Goal: Task Accomplishment & Management: Use online tool/utility

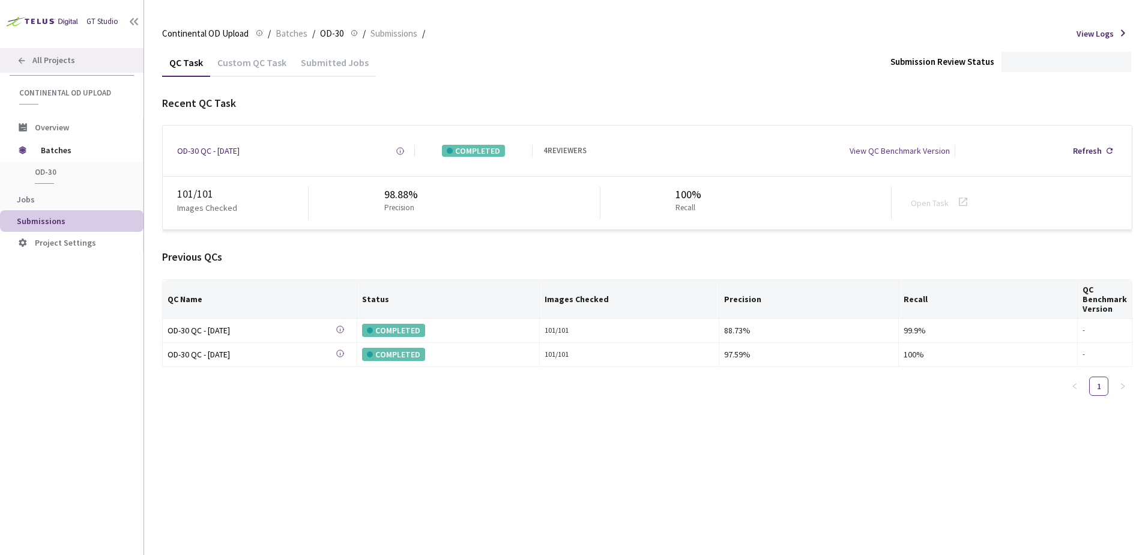
click at [82, 64] on div "All Projects" at bounding box center [71, 60] width 143 height 25
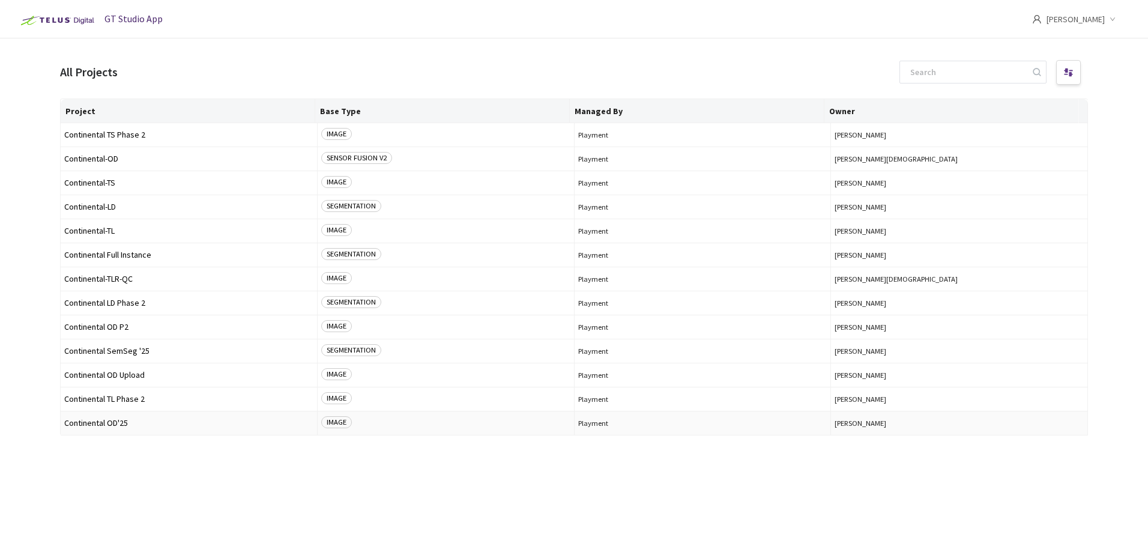
click at [131, 421] on span "Continental OD'25" at bounding box center [188, 422] width 249 height 9
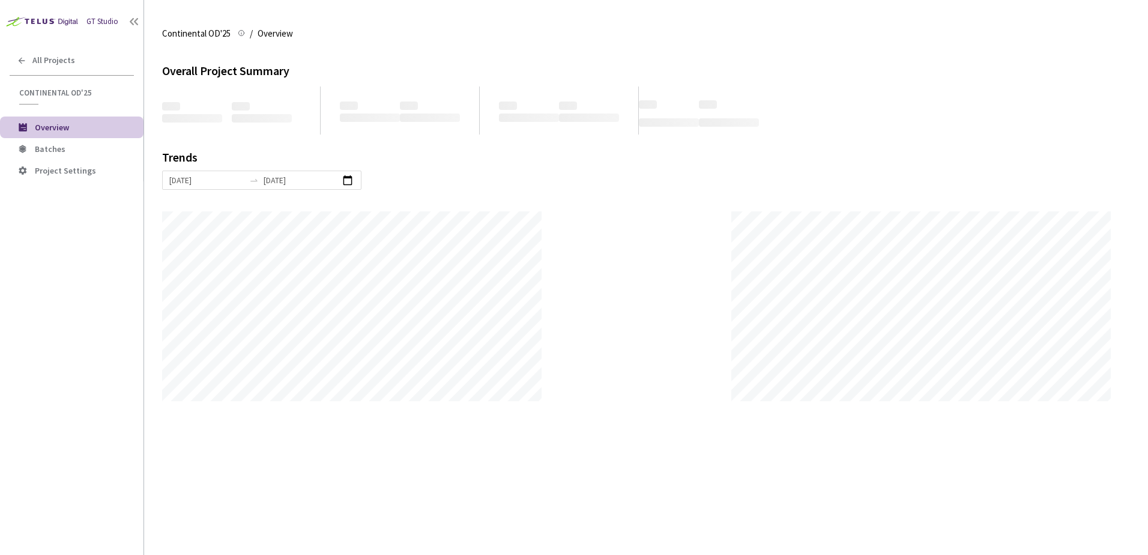
scroll to position [555, 1148]
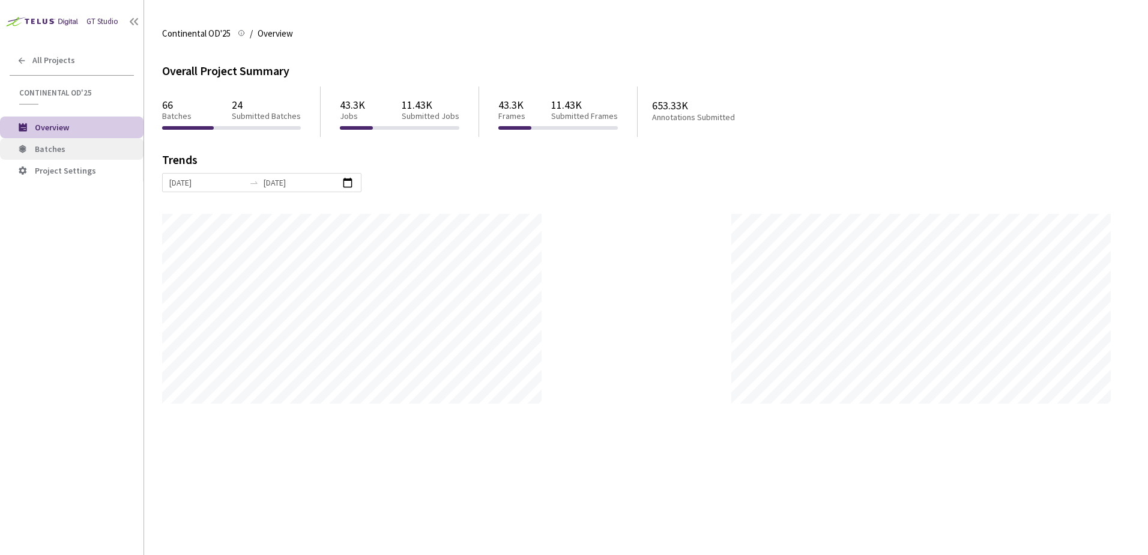
click at [112, 150] on span "Batches" at bounding box center [84, 149] width 99 height 10
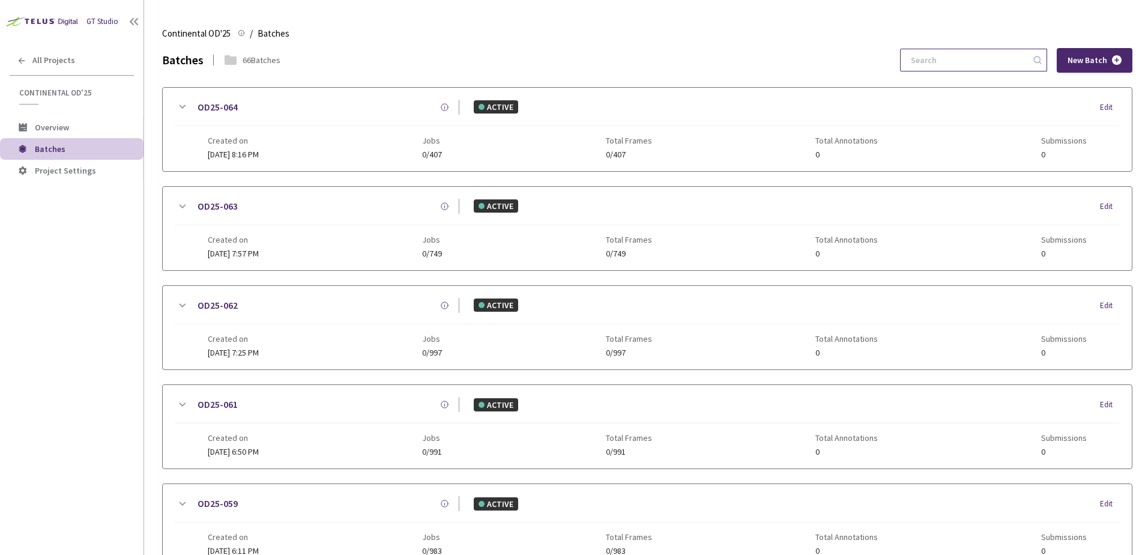
click at [962, 60] on input at bounding box center [967, 60] width 128 height 22
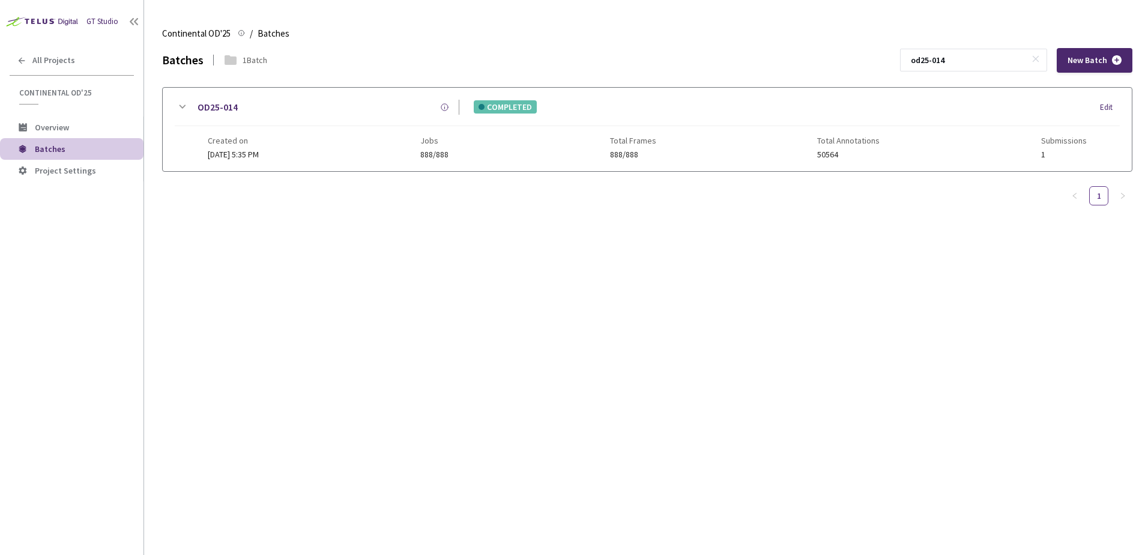
type input "od25-014"
click at [178, 103] on icon at bounding box center [182, 107] width 14 height 14
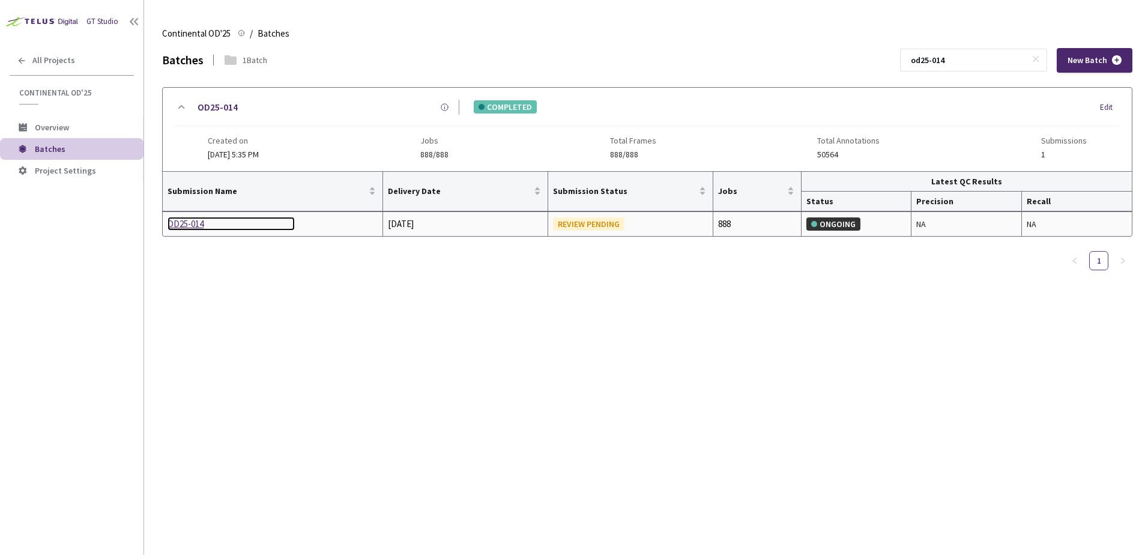
click at [191, 225] on div "OD25-014" at bounding box center [230, 224] width 127 height 14
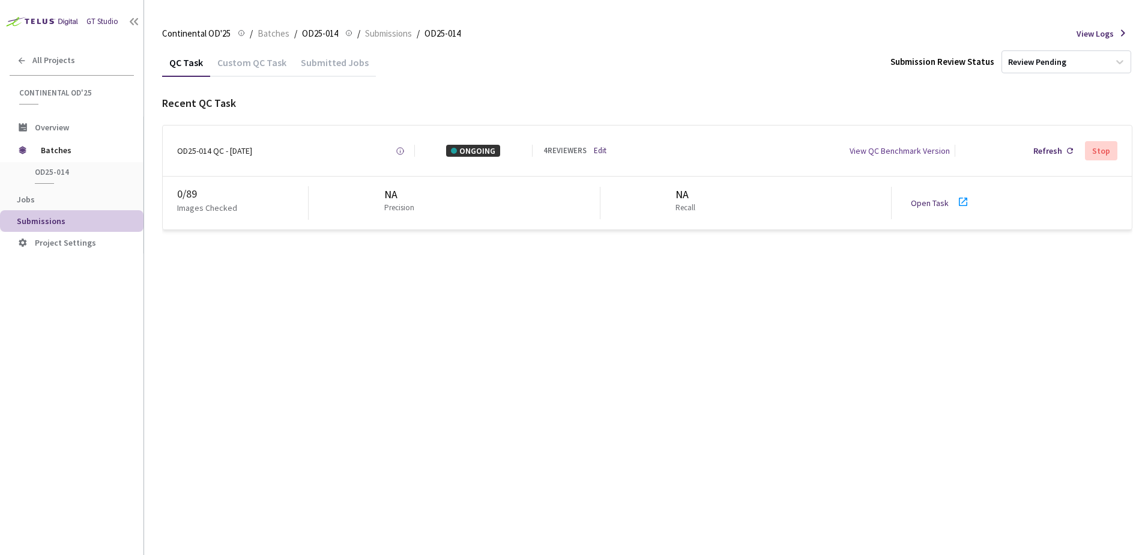
click at [603, 151] on link "Edit" at bounding box center [600, 150] width 13 height 11
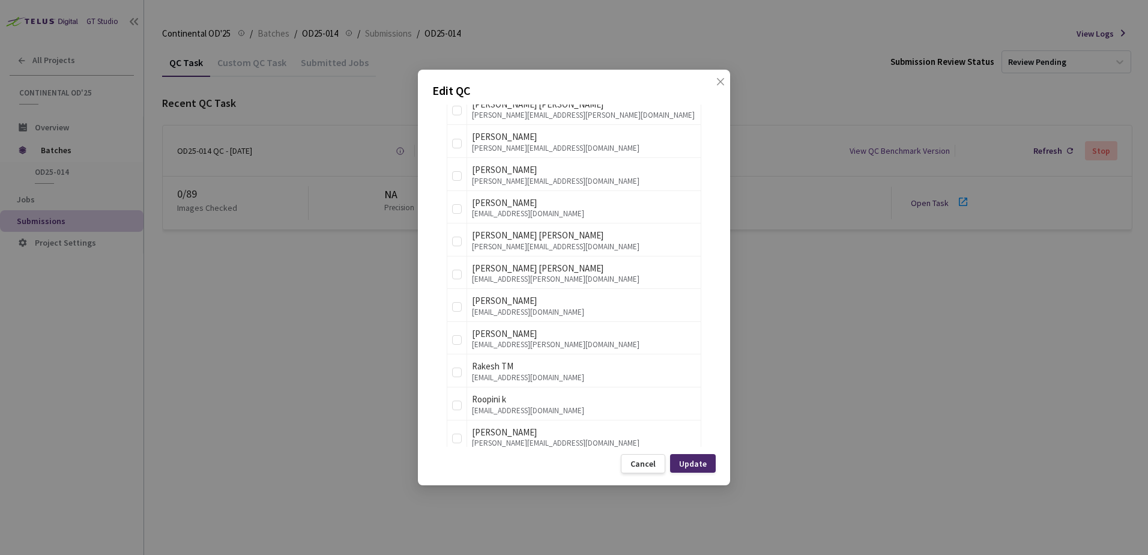
scroll to position [1381, 0]
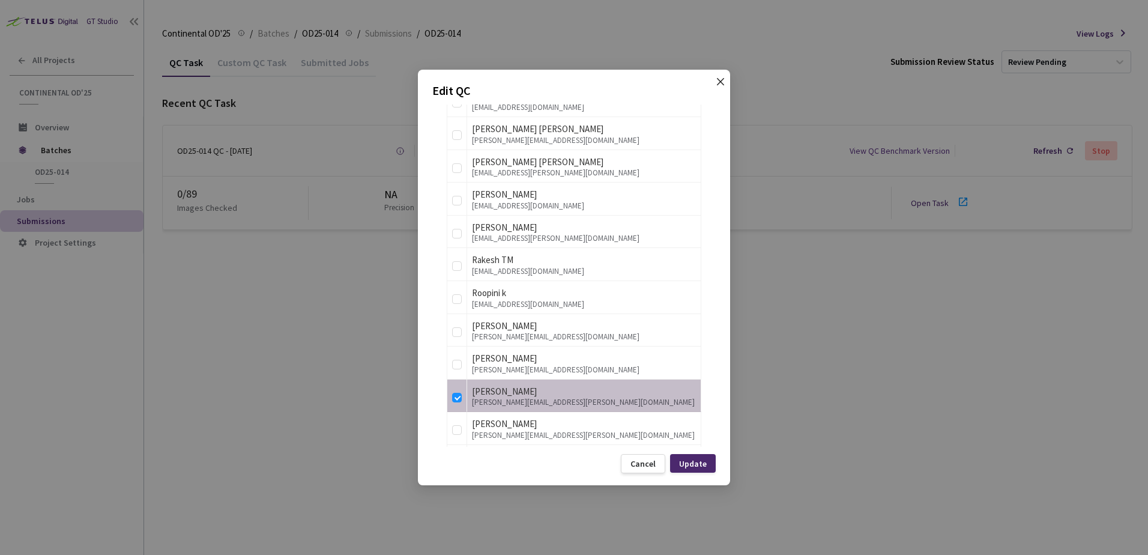
click at [718, 83] on icon "close" at bounding box center [720, 81] width 7 height 7
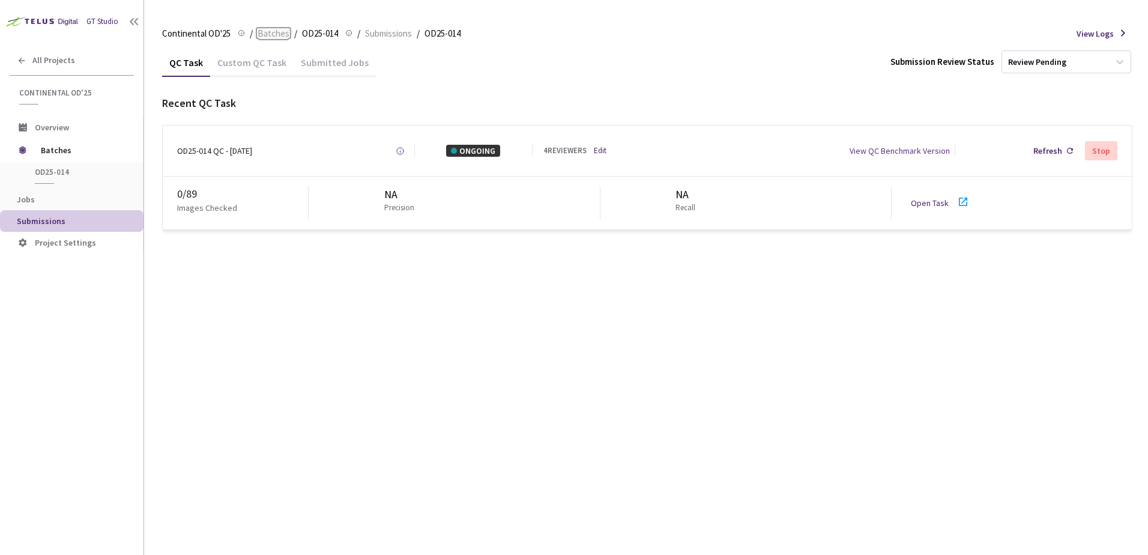
click at [277, 31] on span "Batches" at bounding box center [274, 33] width 32 height 14
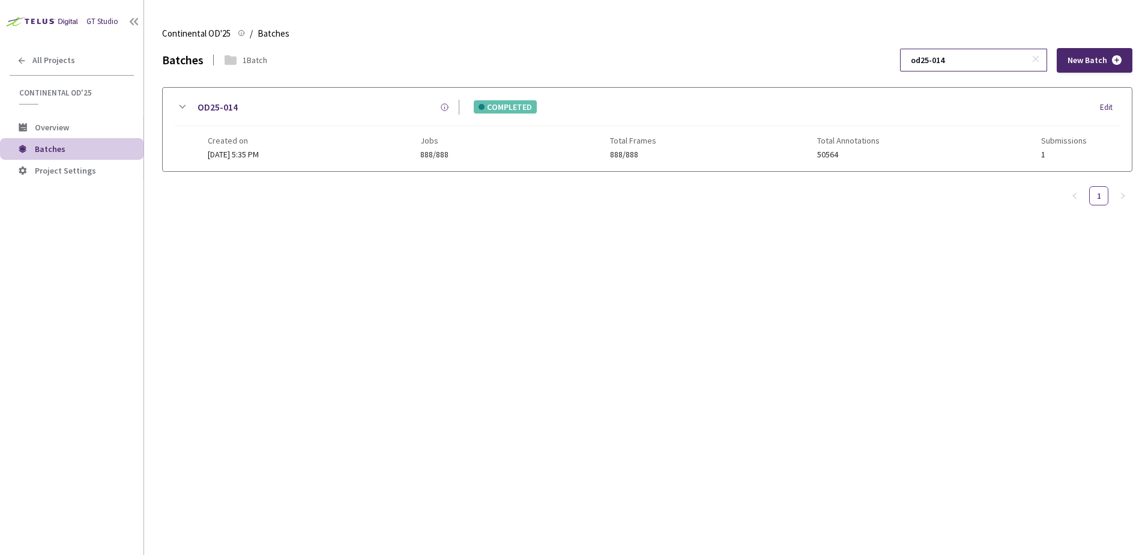
click at [969, 66] on input "od25-014" at bounding box center [967, 60] width 128 height 22
type input "od25-015"
click at [183, 113] on icon at bounding box center [182, 107] width 14 height 14
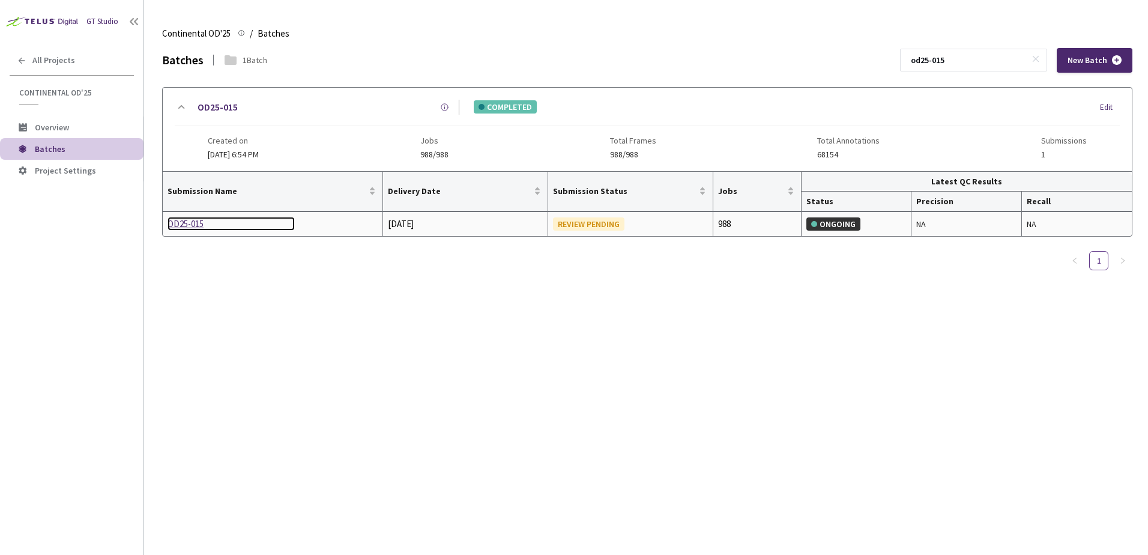
click at [187, 221] on div "OD25-015" at bounding box center [230, 224] width 127 height 14
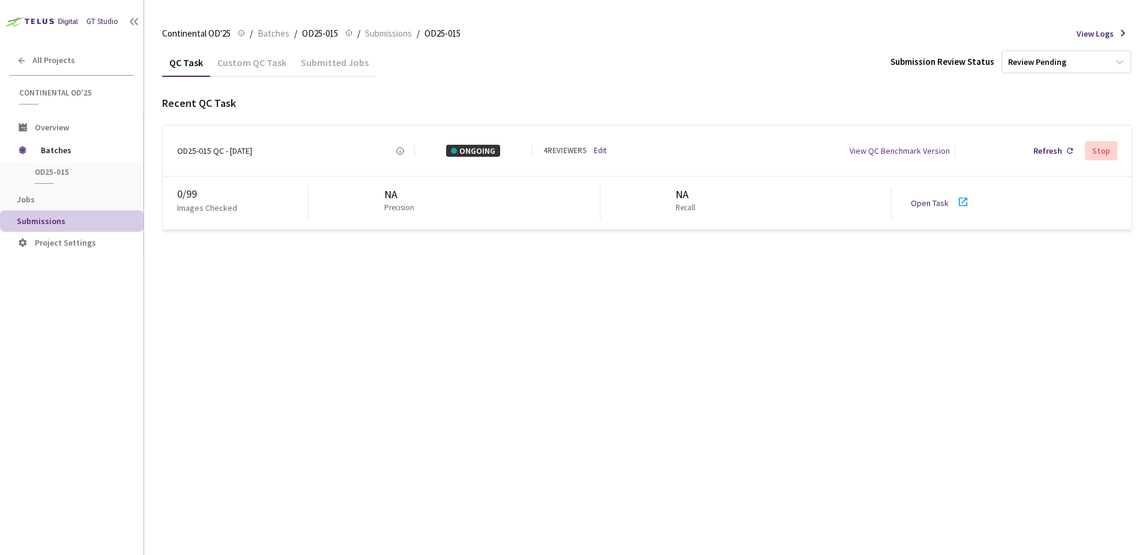
click at [595, 149] on link "Edit" at bounding box center [600, 150] width 13 height 11
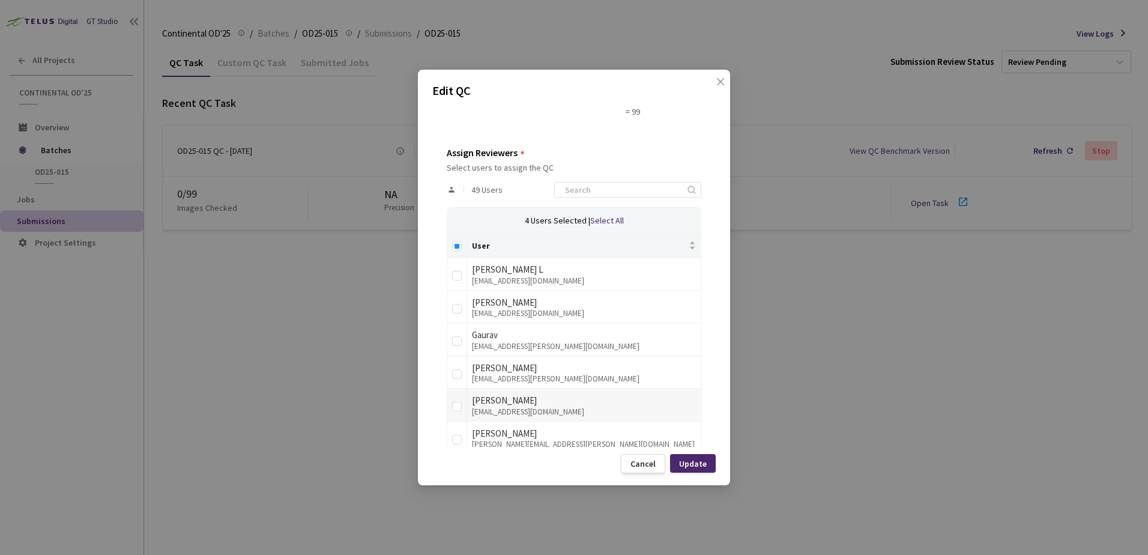
scroll to position [116, 0]
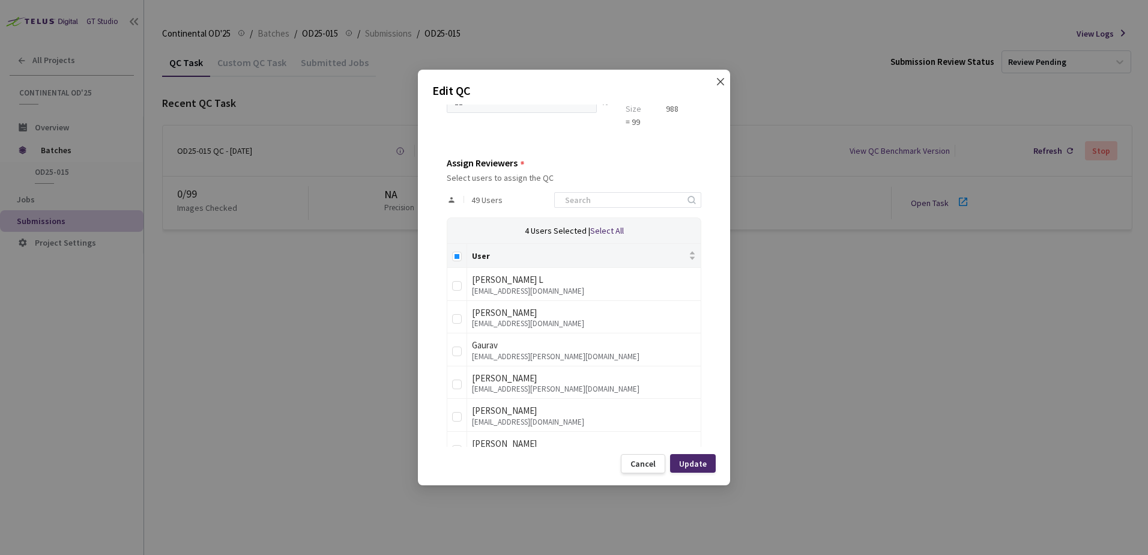
drag, startPoint x: 724, startPoint y: 77, endPoint x: 716, endPoint y: 78, distance: 8.4
click at [723, 78] on icon "close" at bounding box center [721, 82] width 10 height 10
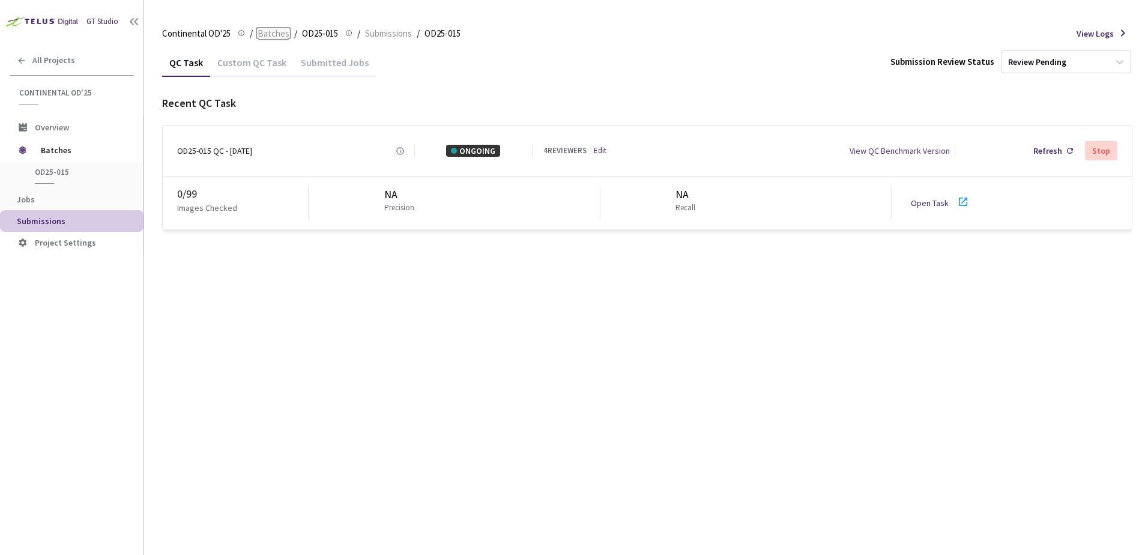
click at [279, 28] on span "Batches" at bounding box center [274, 33] width 32 height 14
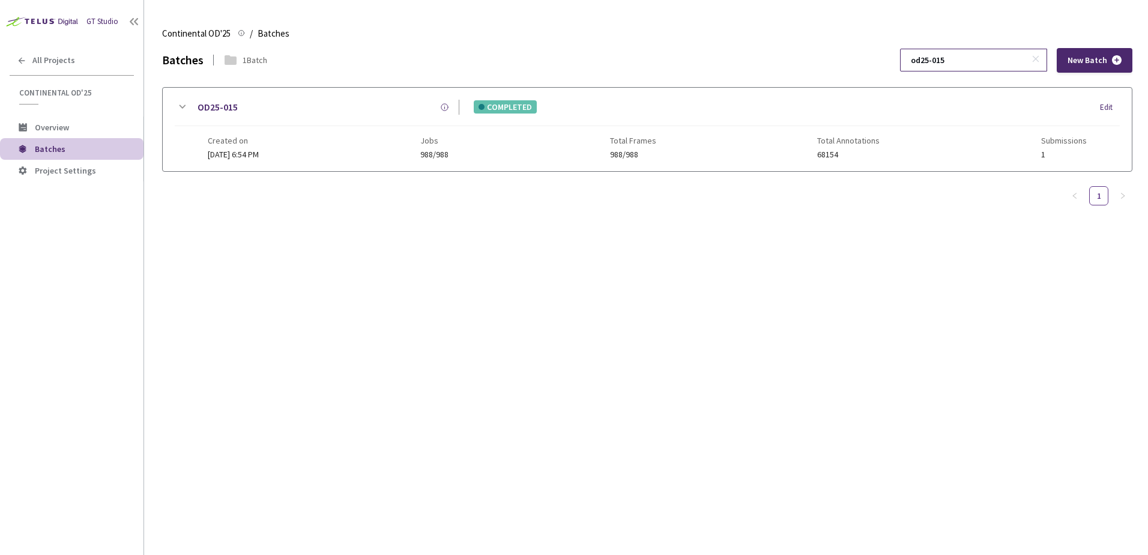
click at [976, 63] on input "od25-015" at bounding box center [967, 60] width 128 height 22
type input "od25-016"
click at [184, 106] on icon at bounding box center [182, 107] width 7 height 4
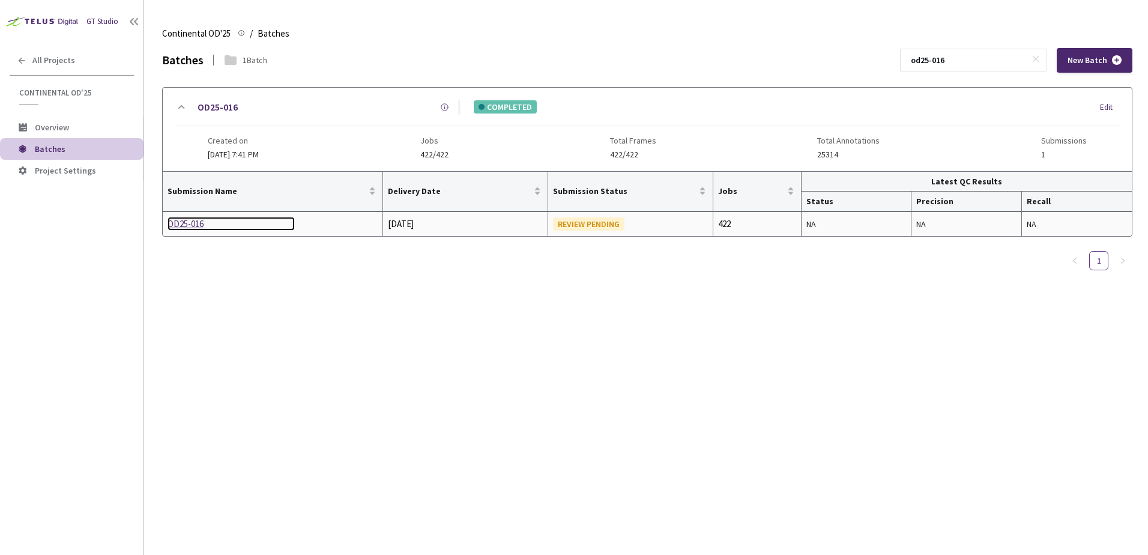
click at [185, 223] on div "OD25-016" at bounding box center [230, 224] width 127 height 14
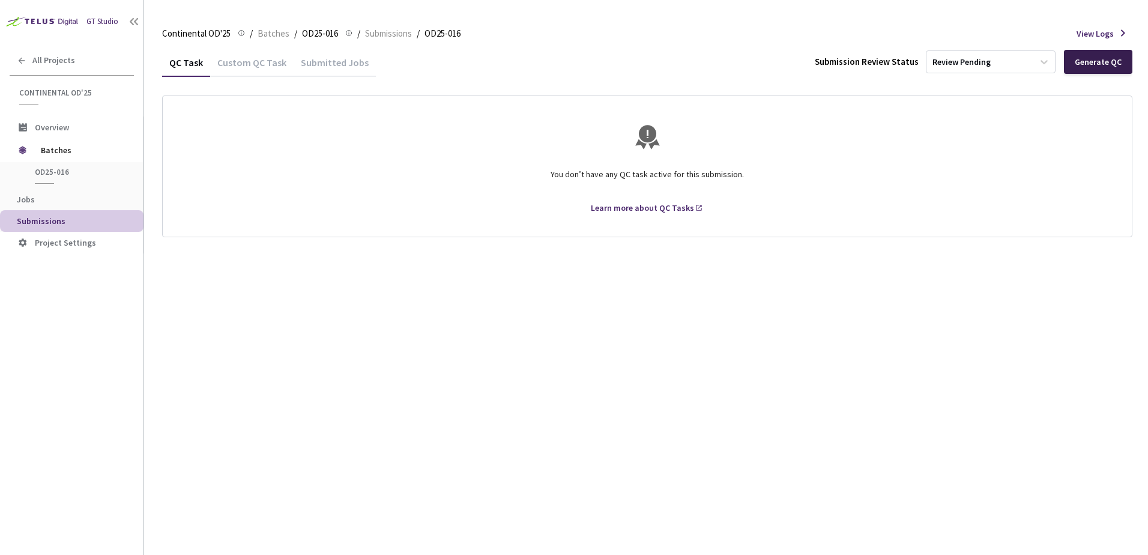
click at [1096, 57] on div "Generate QC" at bounding box center [1098, 62] width 47 height 10
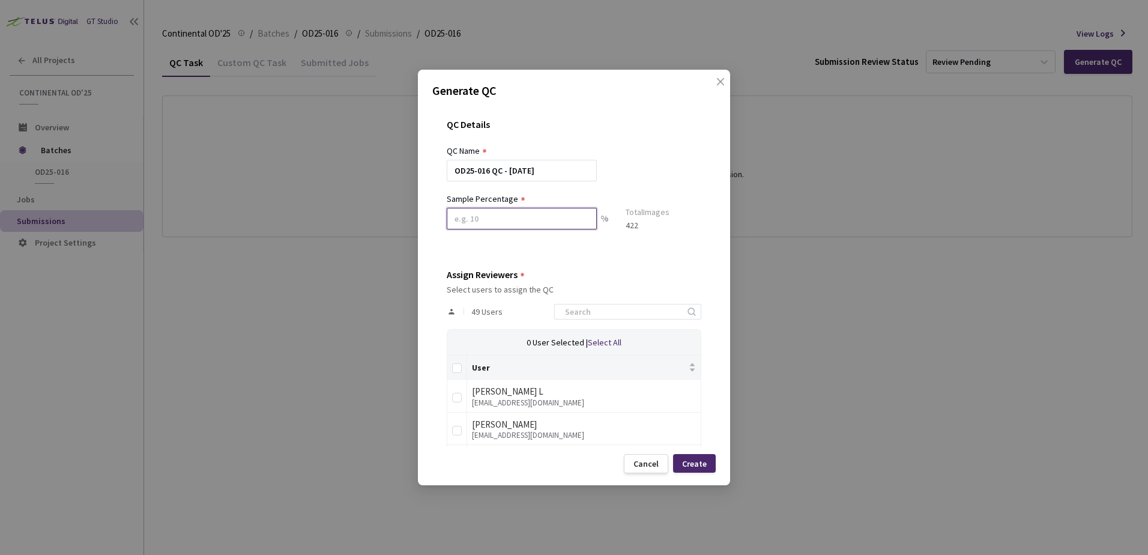
click at [515, 225] on input at bounding box center [522, 219] width 150 height 22
type input "10"
click at [612, 318] on input at bounding box center [622, 316] width 128 height 14
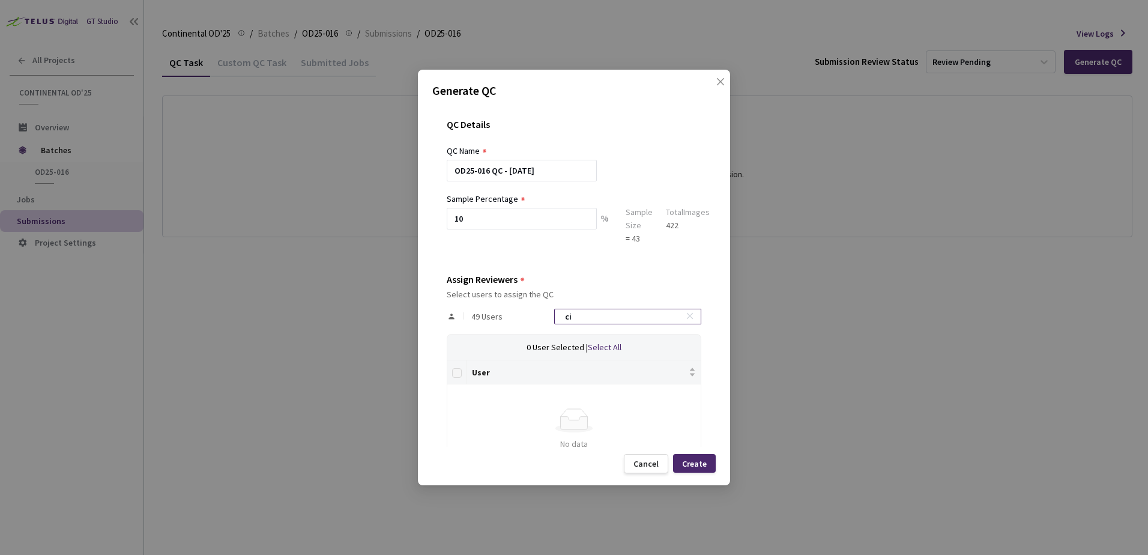
type input "c"
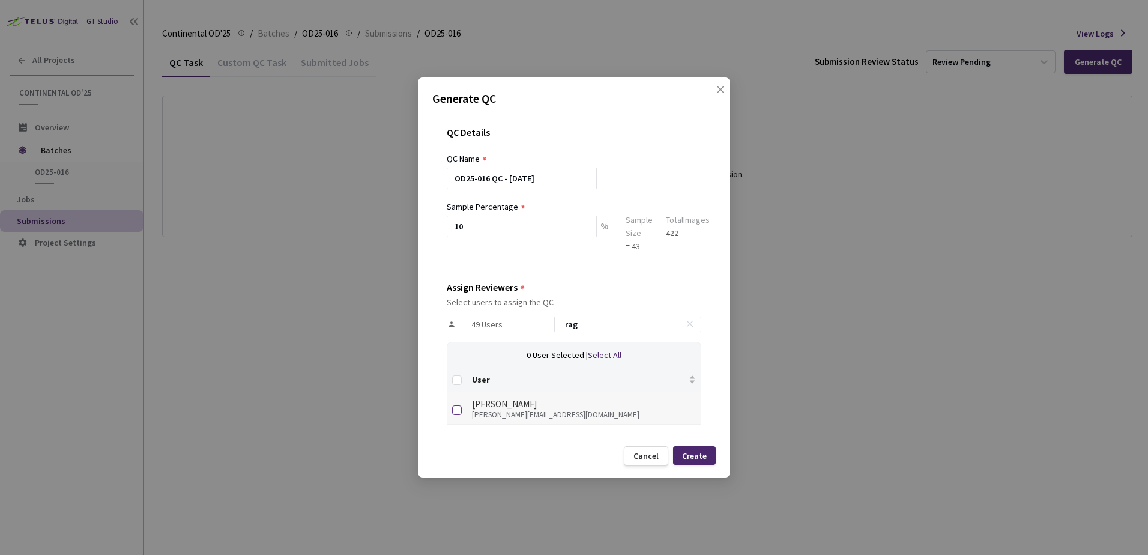
type input "rag"
click at [462, 406] on td at bounding box center [457, 408] width 20 height 33
click at [459, 413] on input "checkbox" at bounding box center [457, 410] width 10 height 10
checkbox input "true"
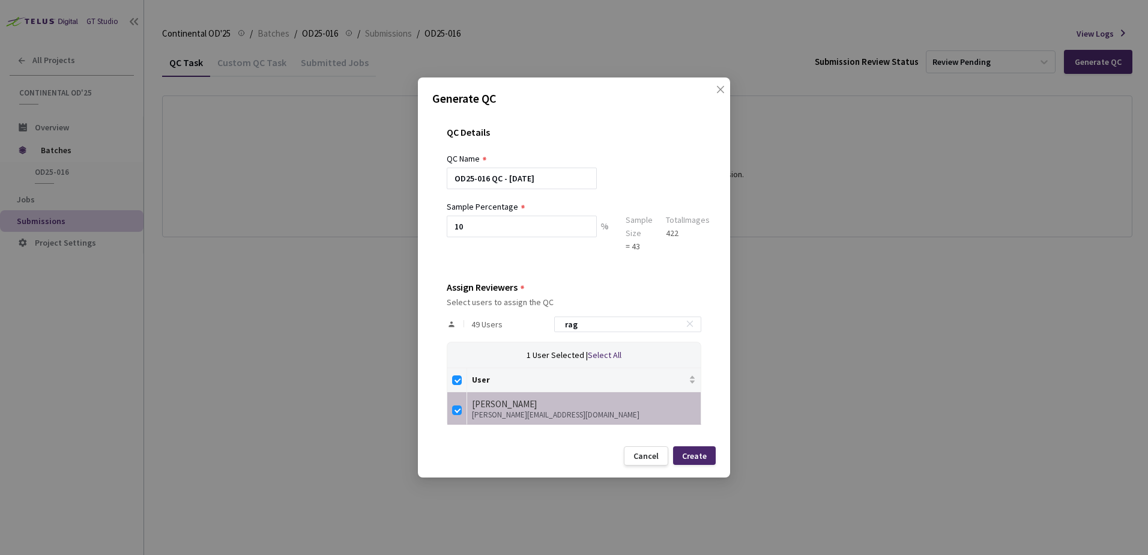
drag, startPoint x: 531, startPoint y: 327, endPoint x: 452, endPoint y: 339, distance: 79.6
click at [486, 330] on div "49 Users rag" at bounding box center [574, 324] width 255 height 35
type input "y"
checkbox input "false"
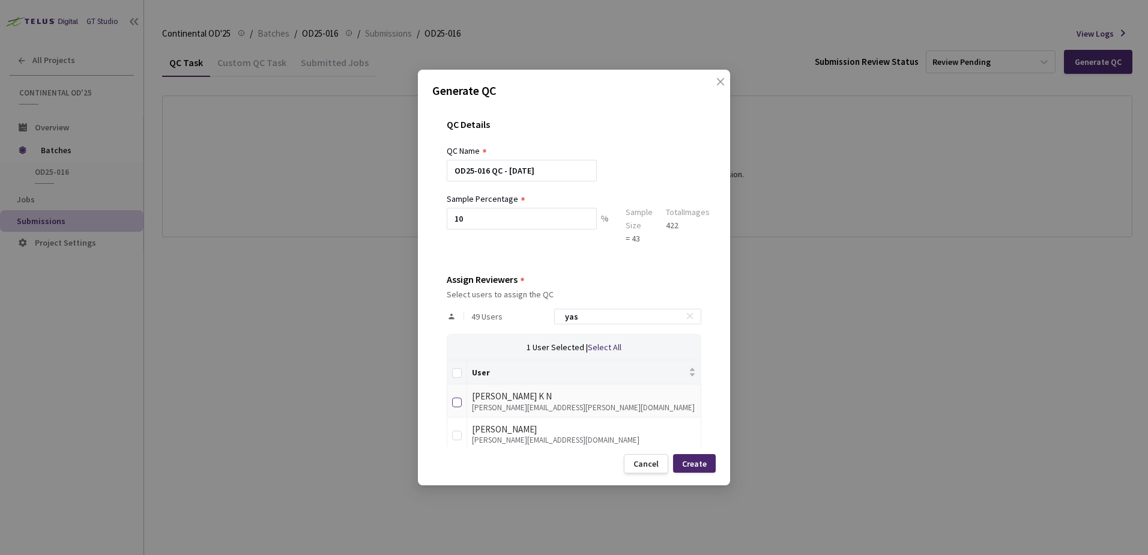
type input "yas"
click at [456, 403] on input "checkbox" at bounding box center [457, 402] width 10 height 10
checkbox input "true"
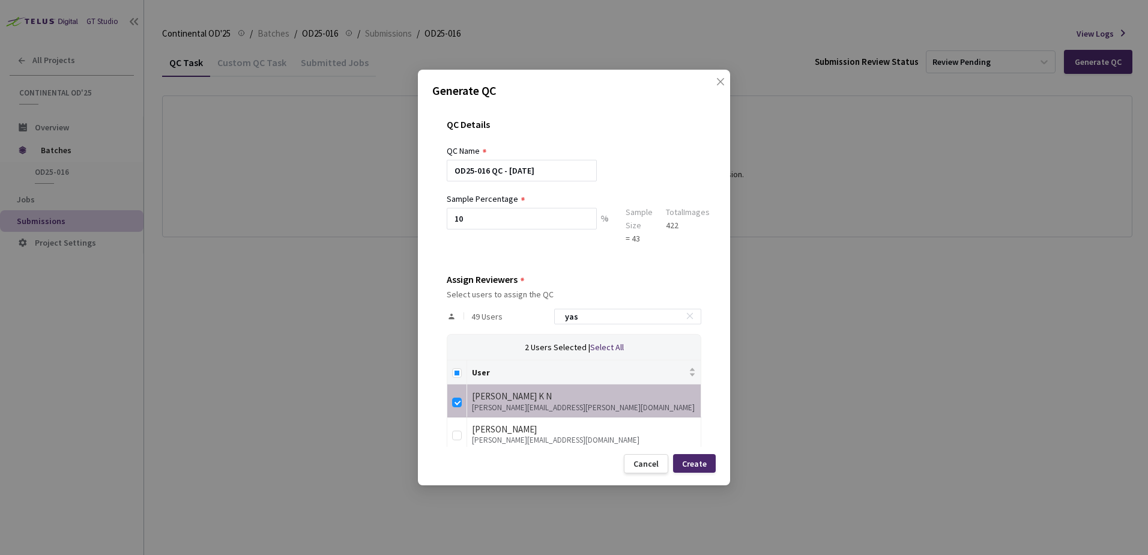
drag, startPoint x: 499, startPoint y: 316, endPoint x: 427, endPoint y: 319, distance: 72.1
click at [436, 318] on div "QC Details QC Name OD25-016 QC - [DATE] Sample Percentage 10 % Sample Size = 43…" at bounding box center [573, 275] width 283 height 342
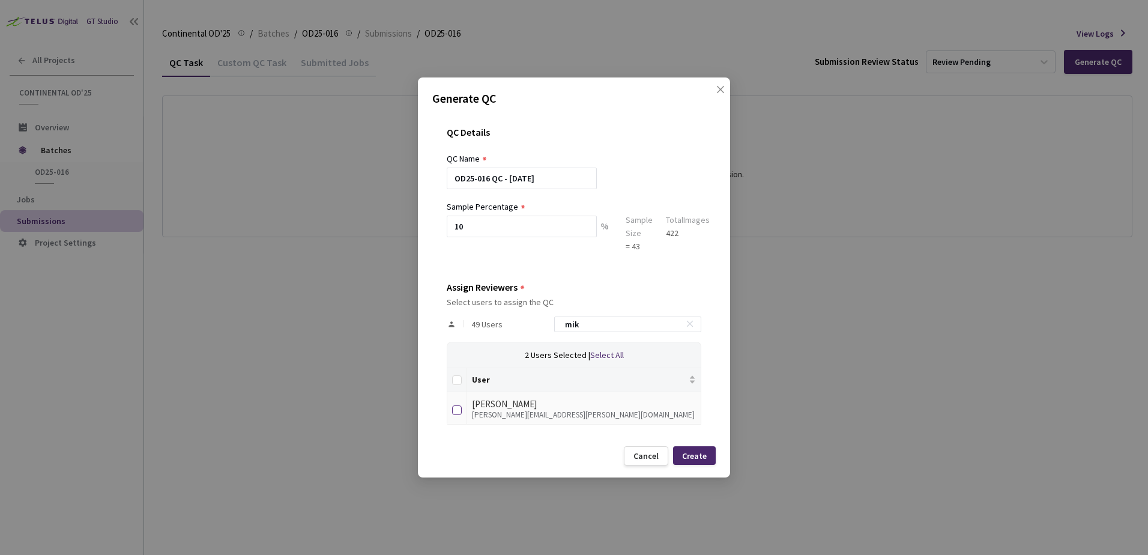
type input "mik"
drag, startPoint x: 456, startPoint y: 408, endPoint x: 558, endPoint y: 351, distance: 116.9
click at [457, 408] on input "checkbox" at bounding box center [457, 410] width 10 height 10
checkbox input "true"
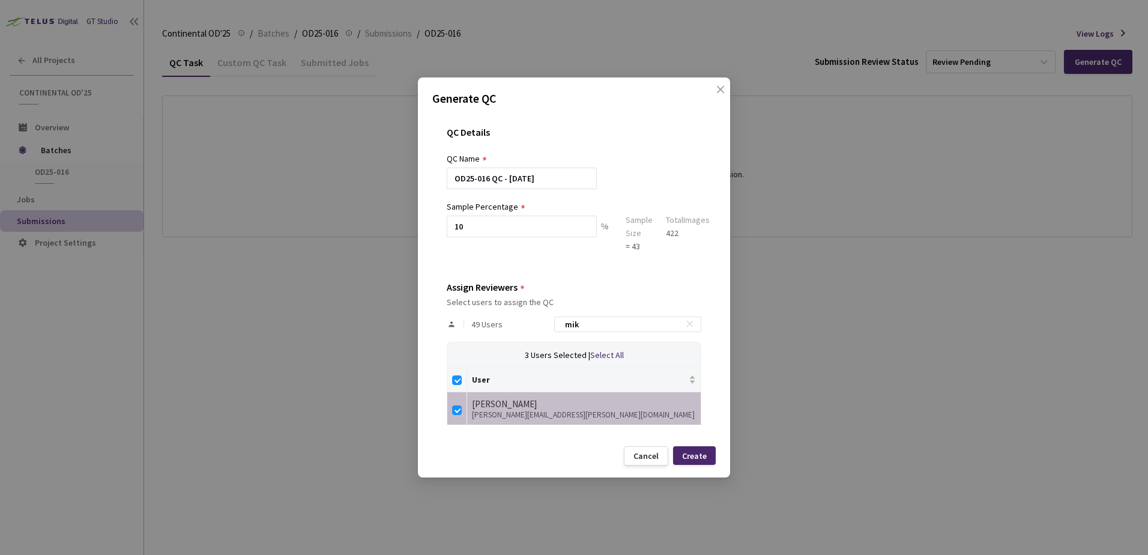
drag, startPoint x: 590, startPoint y: 324, endPoint x: 439, endPoint y: 320, distance: 150.7
click at [477, 318] on div "49 Users mik" at bounding box center [574, 324] width 255 height 35
type input "n"
checkbox input "false"
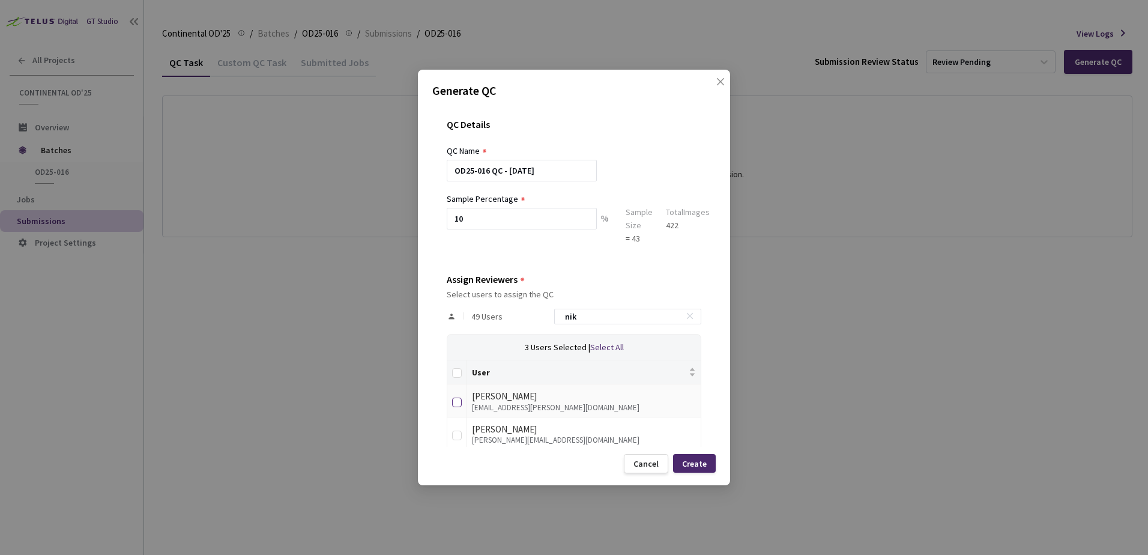
type input "nik"
click at [458, 402] on input "checkbox" at bounding box center [457, 402] width 10 height 10
checkbox input "true"
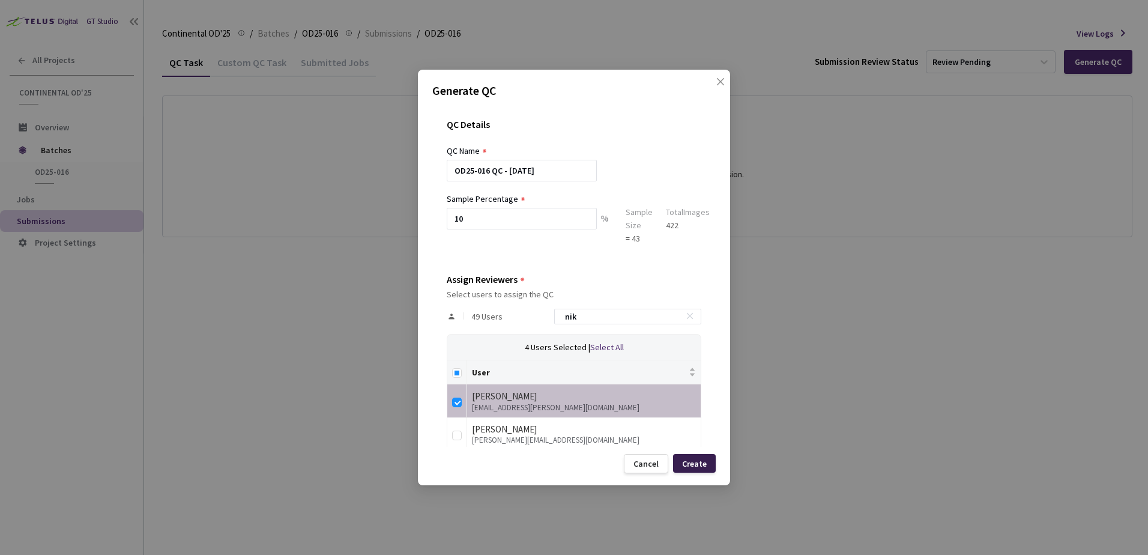
click at [702, 454] on div "Create" at bounding box center [694, 463] width 43 height 19
